Goal: Task Accomplishment & Management: Use online tool/utility

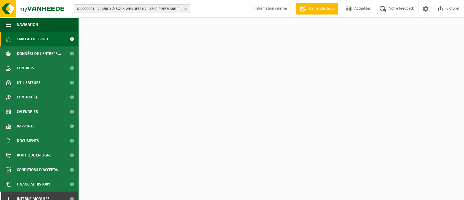
click at [100, 8] on span "01-000001 - VILLEROY & BOCH WELLNESS NV - 8800 ROESELARE, POPULIERSTRAAT 1" at bounding box center [129, 9] width 105 height 9
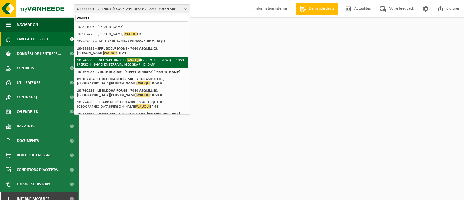
type input "wauqui"
click at [111, 66] on li "10-746665 - EXEL YACHTING (EX- WAUQUI EZ) (POUR RENEWI) - 59960 NEUVILLE EN FER…" at bounding box center [131, 63] width 113 height 12
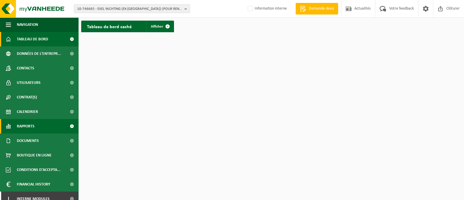
click at [10, 126] on span at bounding box center [8, 126] width 5 height 15
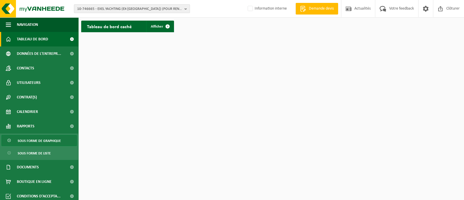
click at [21, 140] on span "Sous forme de graphique" at bounding box center [39, 140] width 43 height 11
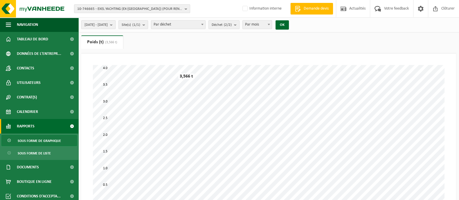
click at [105, 24] on span "2025-04-01 - 2025-09-03" at bounding box center [95, 25] width 23 height 9
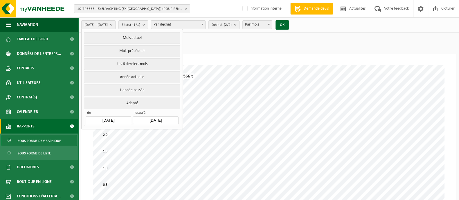
click at [108, 121] on input "2025-04-01" at bounding box center [108, 120] width 45 height 8
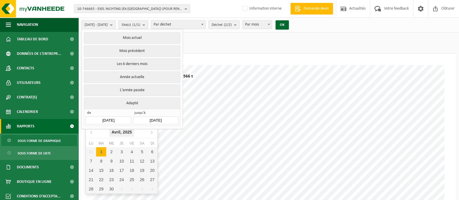
click at [129, 130] on icon "2025" at bounding box center [127, 132] width 9 height 4
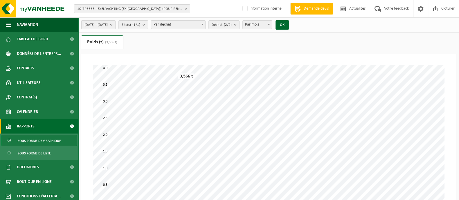
click at [108, 25] on span "2025-04-01 - 2025-09-03" at bounding box center [95, 25] width 23 height 9
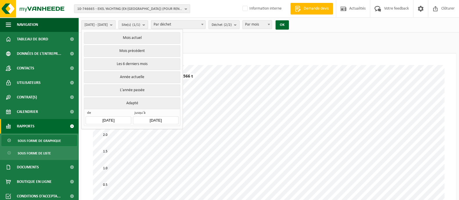
click at [111, 119] on input "2025-04-01" at bounding box center [108, 120] width 45 height 8
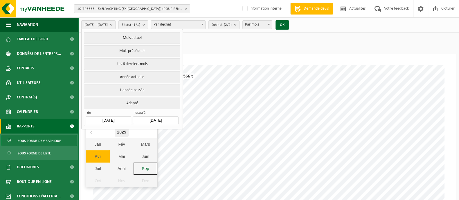
click at [123, 131] on div "2025" at bounding box center [122, 131] width 14 height 9
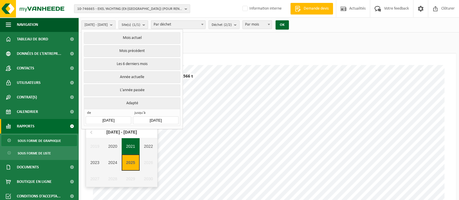
click at [129, 147] on div "2021" at bounding box center [131, 146] width 18 height 16
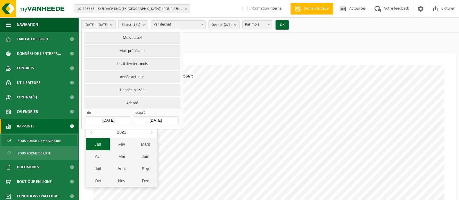
click at [106, 147] on div "Jan" at bounding box center [98, 144] width 24 height 12
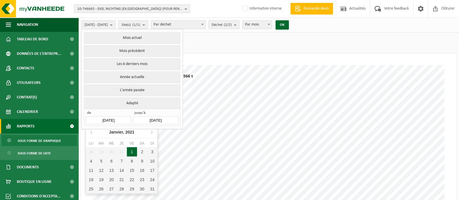
click at [134, 153] on div "1" at bounding box center [132, 151] width 10 height 9
type input "2021-01-01"
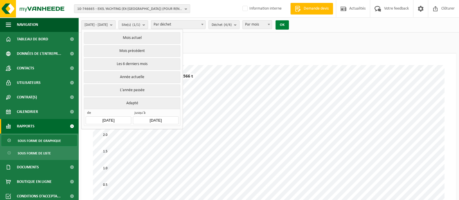
click at [289, 29] on button "OK" at bounding box center [281, 24] width 13 height 9
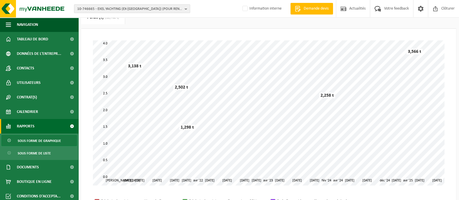
scroll to position [36, 0]
